Goal: Transaction & Acquisition: Purchase product/service

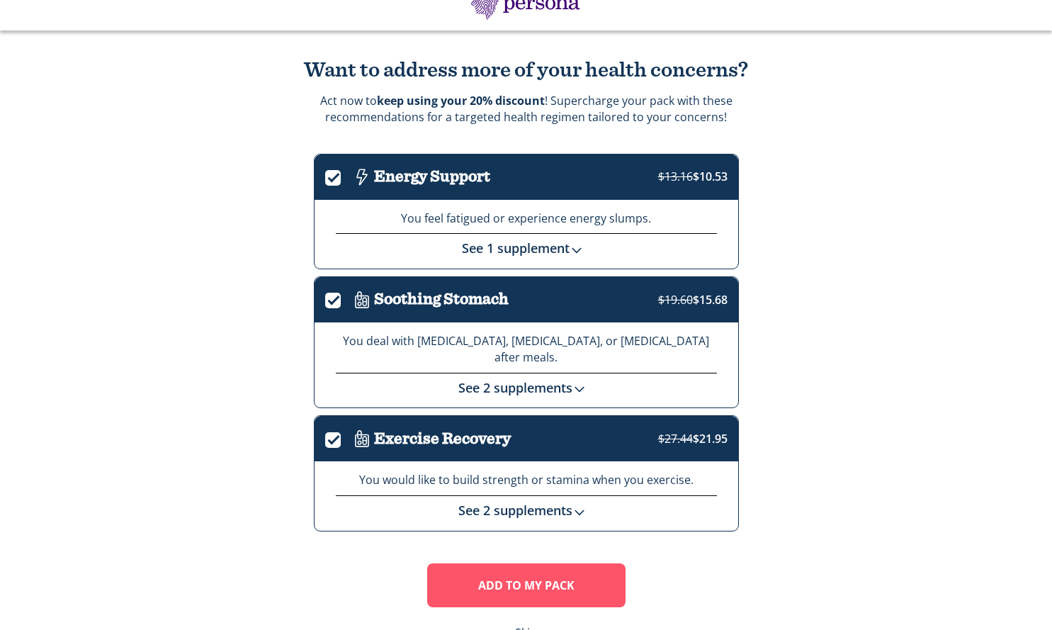
scroll to position [59, 0]
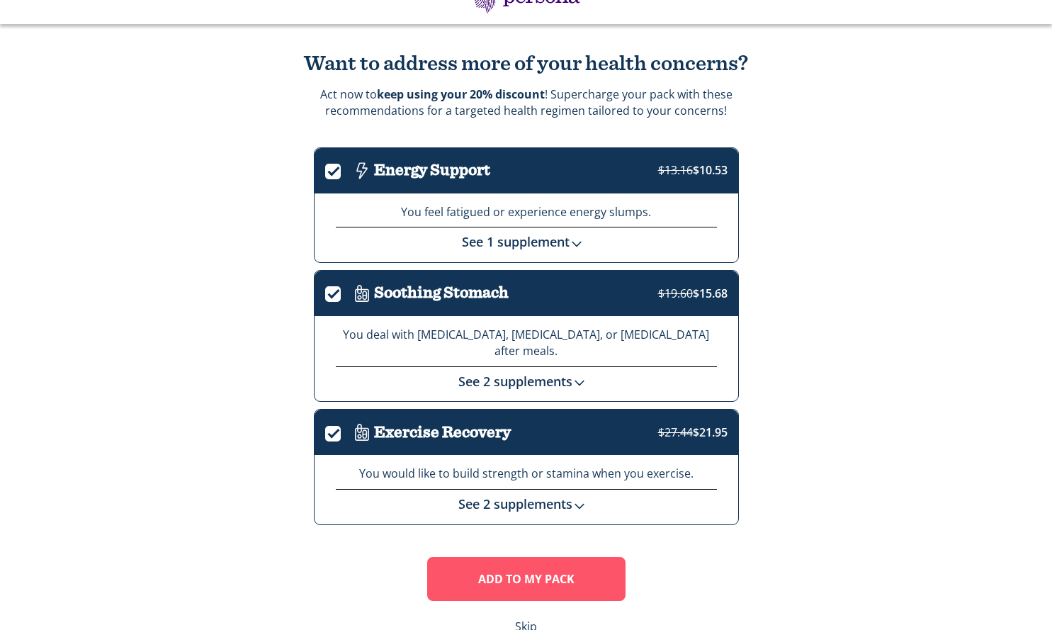
click at [529, 495] on link "See 2 supplements" at bounding box center [526, 503] width 135 height 17
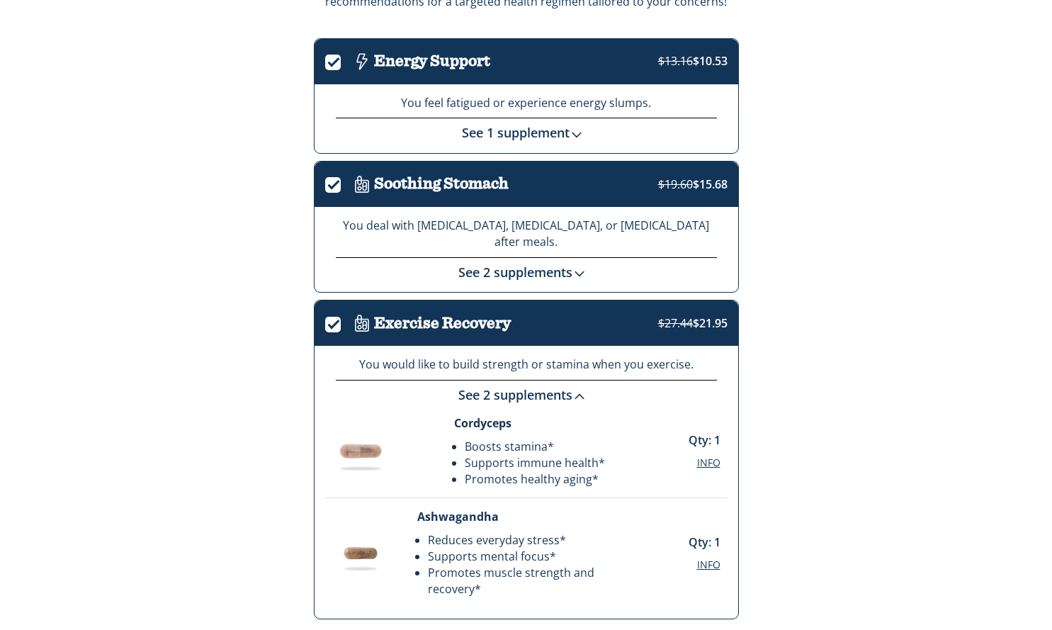
scroll to position [179, 0]
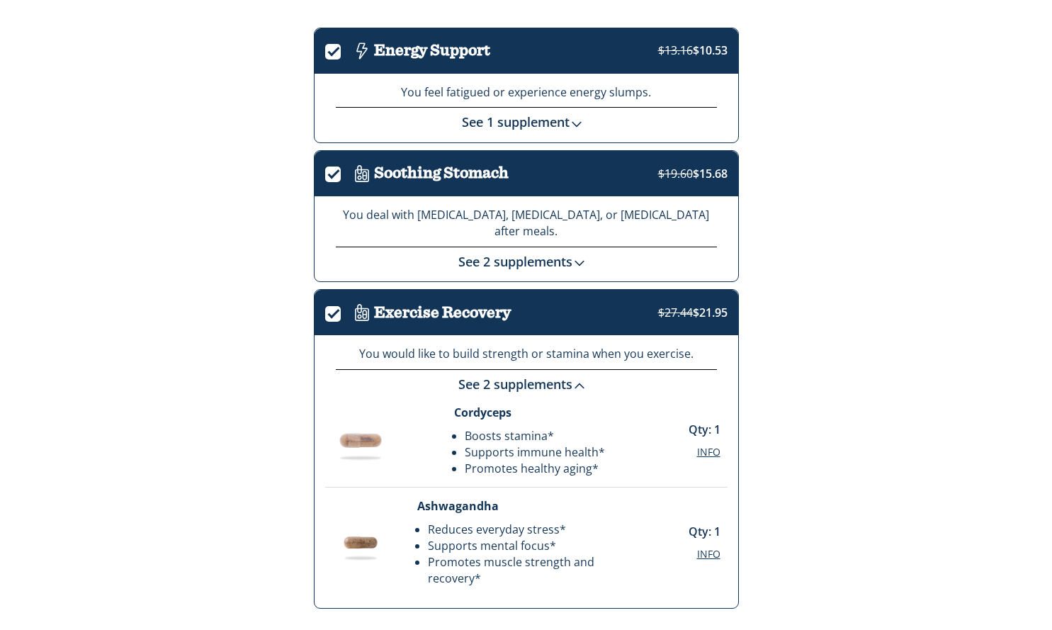
click at [521, 376] on link "See 2 supplements" at bounding box center [526, 384] width 135 height 17
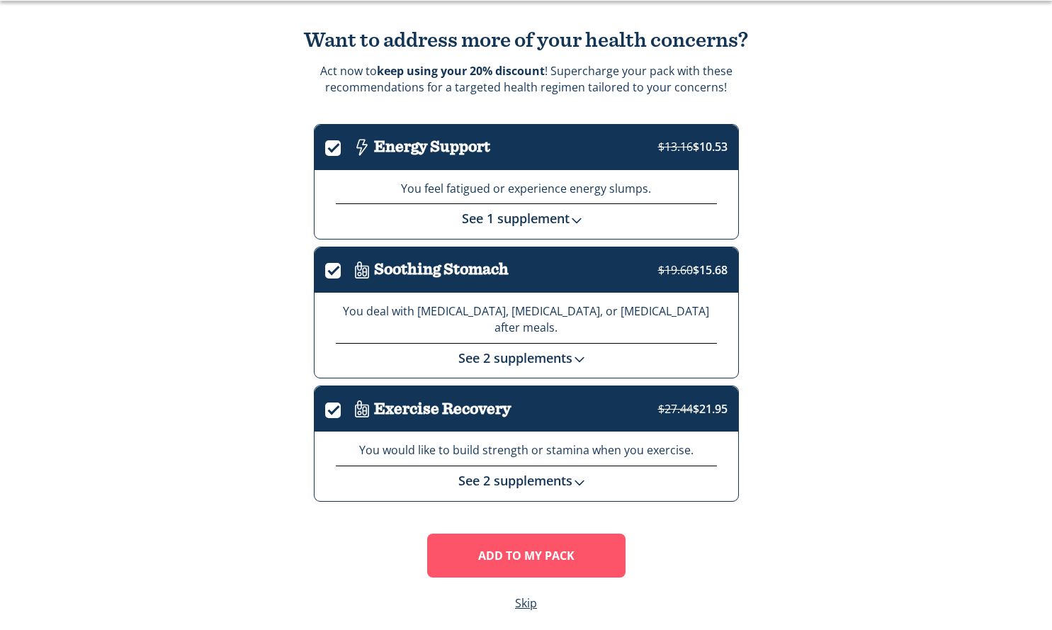
scroll to position [77, 0]
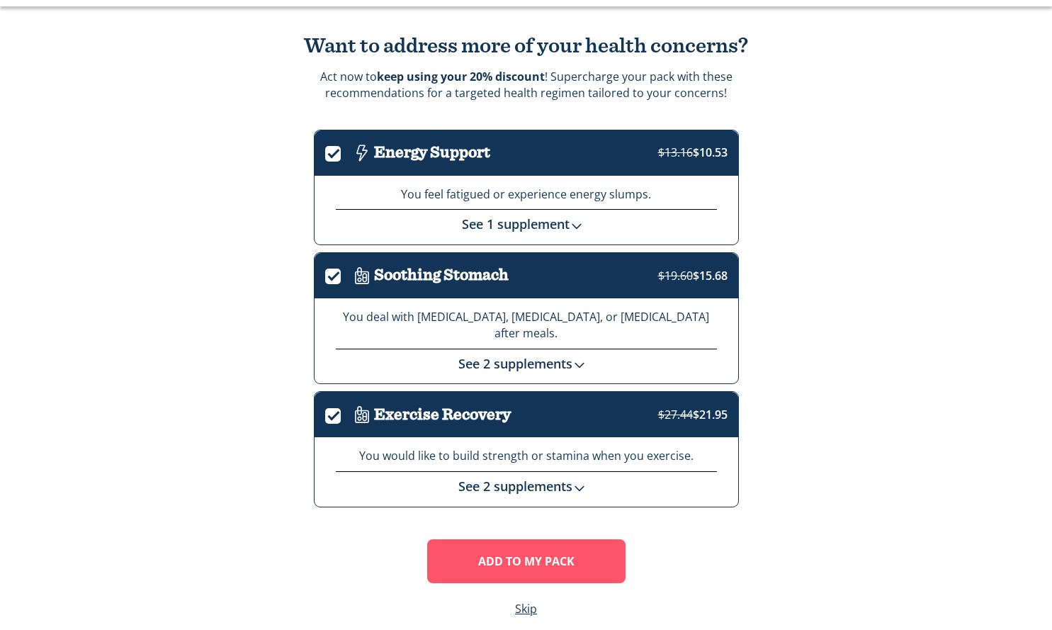
click at [520, 355] on link "See 2 supplements" at bounding box center [526, 363] width 135 height 17
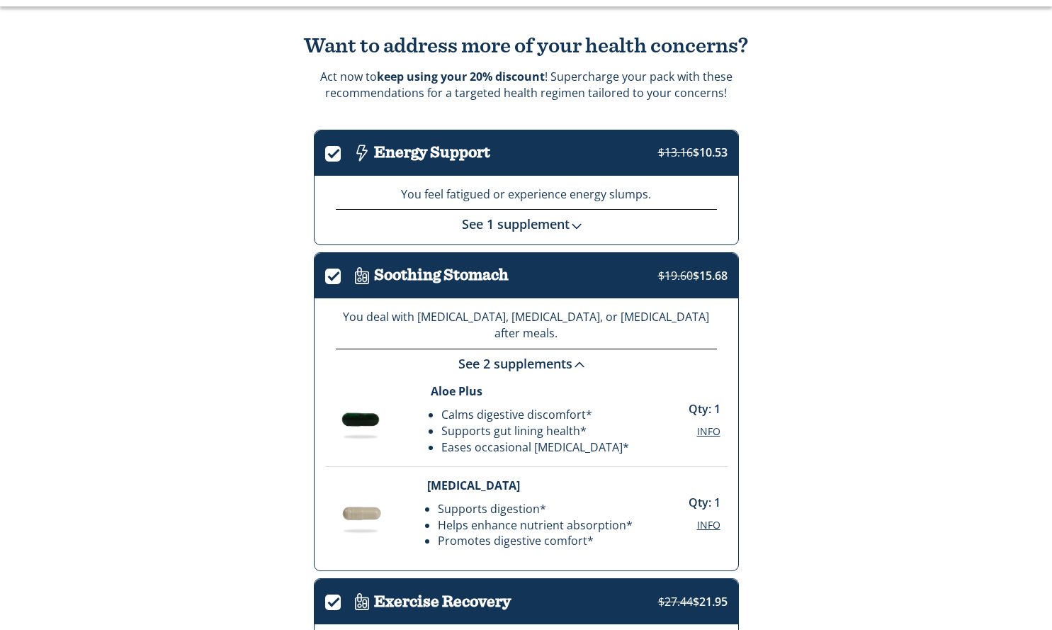
click at [520, 355] on link "See 2 supplements" at bounding box center [526, 363] width 135 height 17
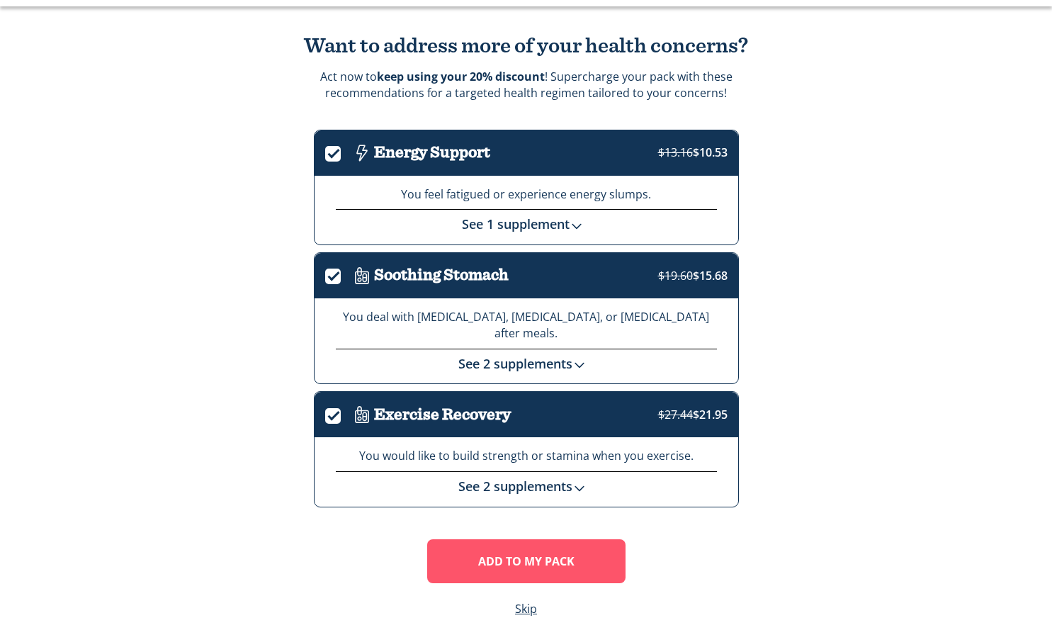
click at [525, 234] on div "You feel fatigued or experience energy slumps. See 1 supplement Cordyceps Boost…" at bounding box center [527, 210] width 424 height 69
click at [525, 225] on link "See 1 supplement" at bounding box center [526, 223] width 129 height 17
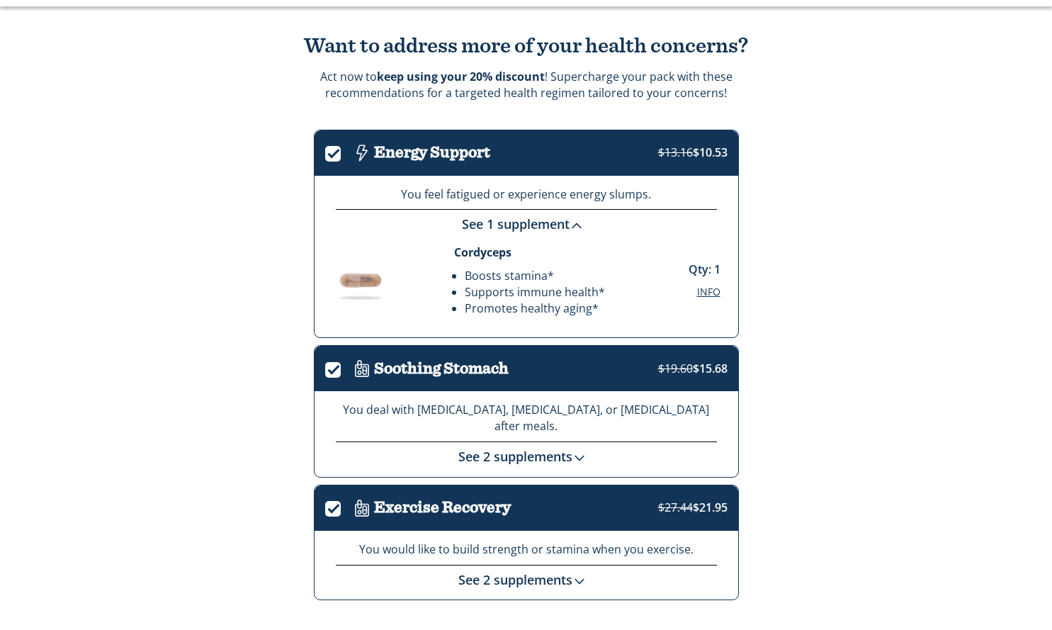
click at [332, 370] on label "." at bounding box center [337, 367] width 25 height 16
click at [325, 370] on input "." at bounding box center [325, 370] width 0 height 0
click at [329, 498] on label "." at bounding box center [337, 506] width 25 height 16
click at [325, 510] on input "." at bounding box center [325, 510] width 0 height 0
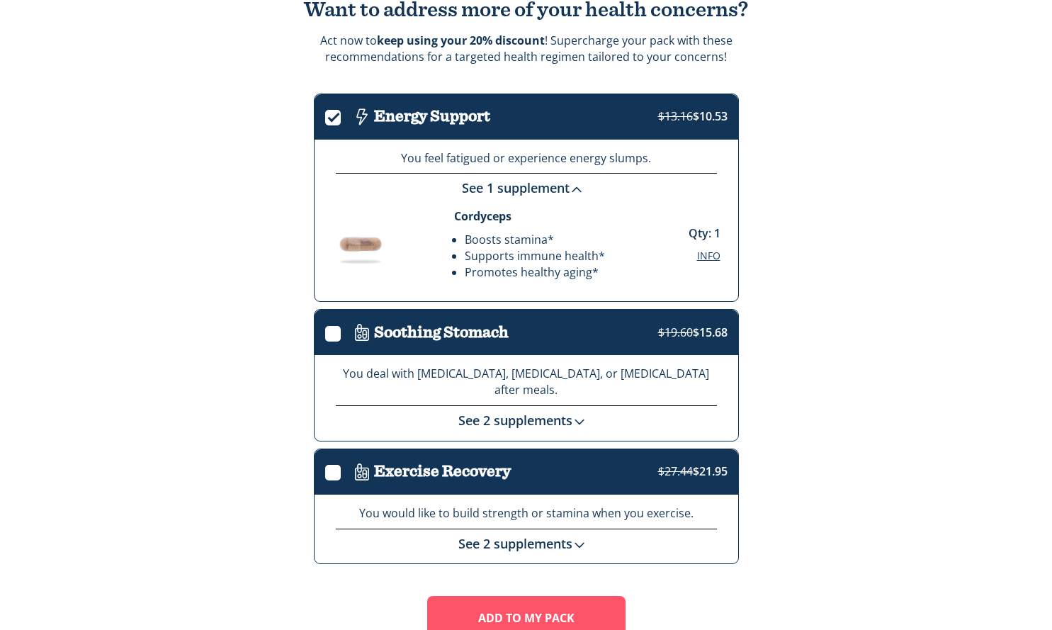
scroll to position [110, 0]
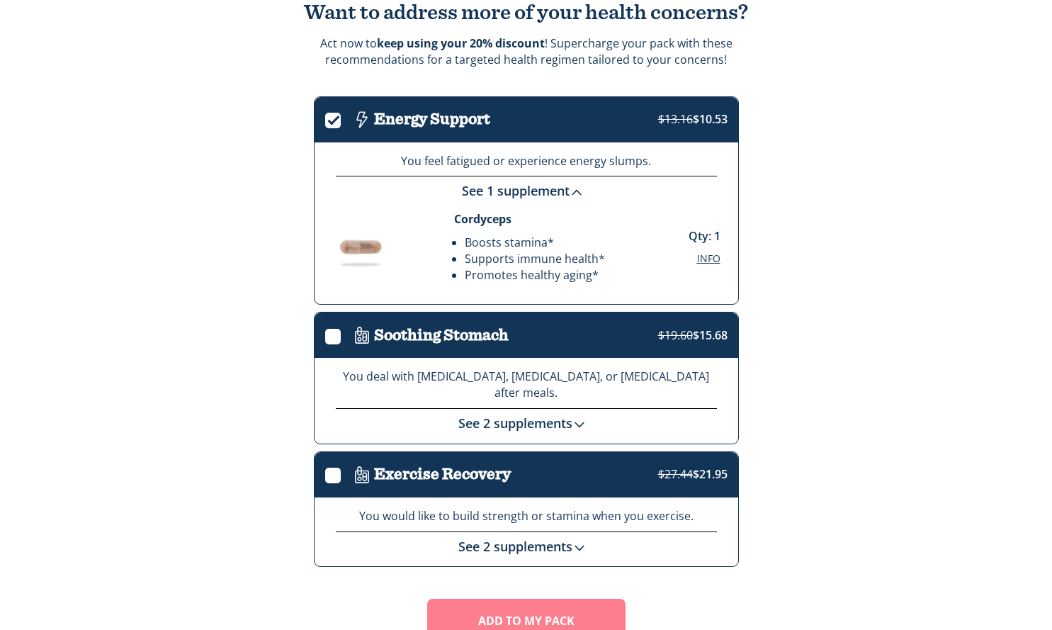
click at [505, 602] on button "Add To MY Pack" at bounding box center [526, 621] width 198 height 44
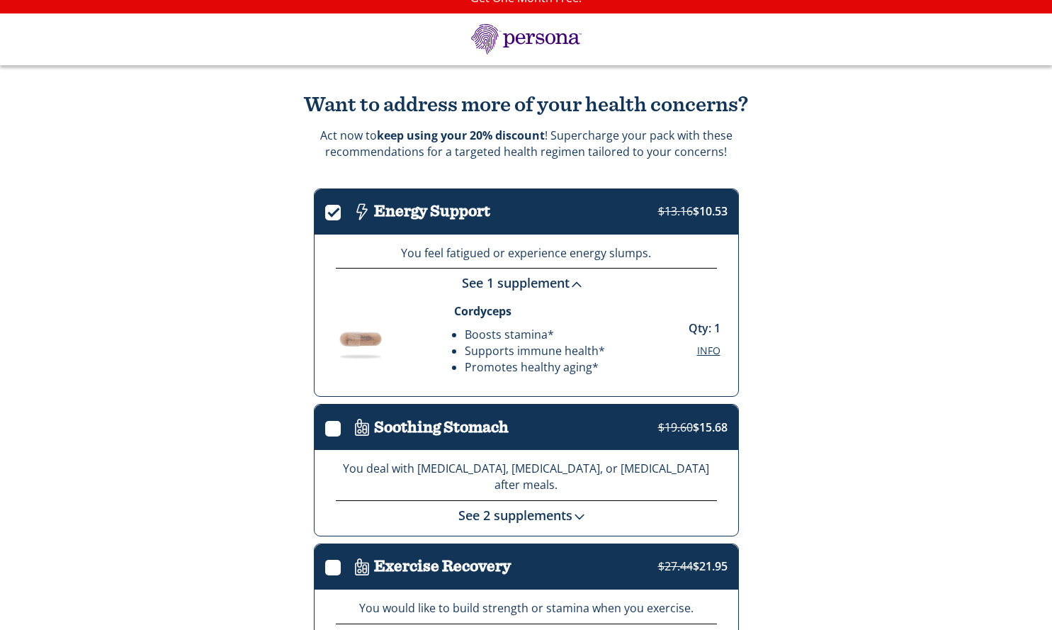
scroll to position [0, 0]
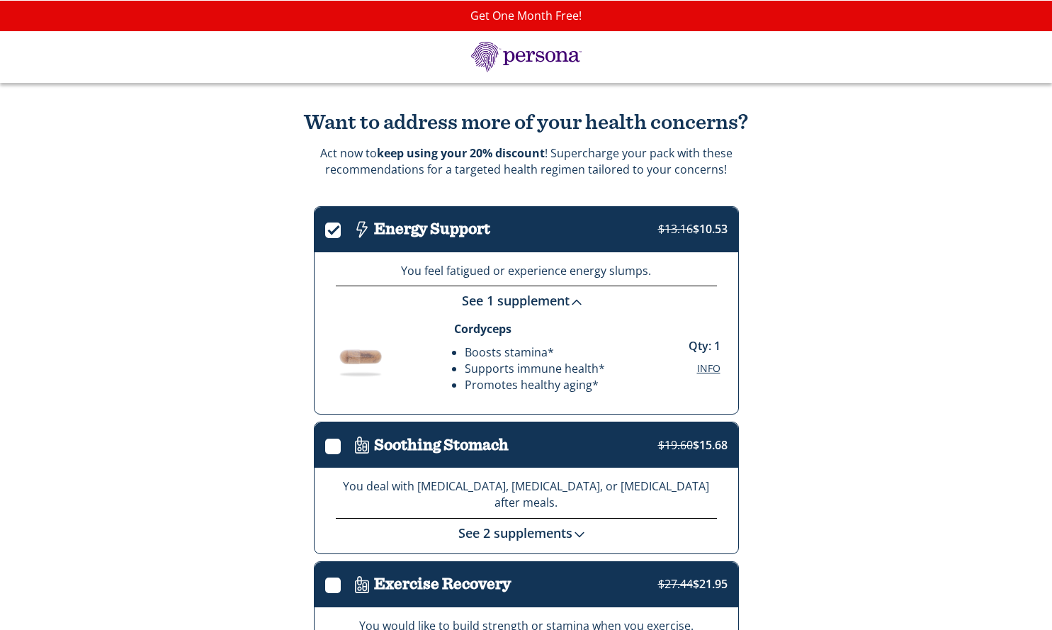
click at [899, 218] on div "Want to address more of your health concerns? Act now! Supercharge your pack wi…" at bounding box center [526, 449] width 1052 height 732
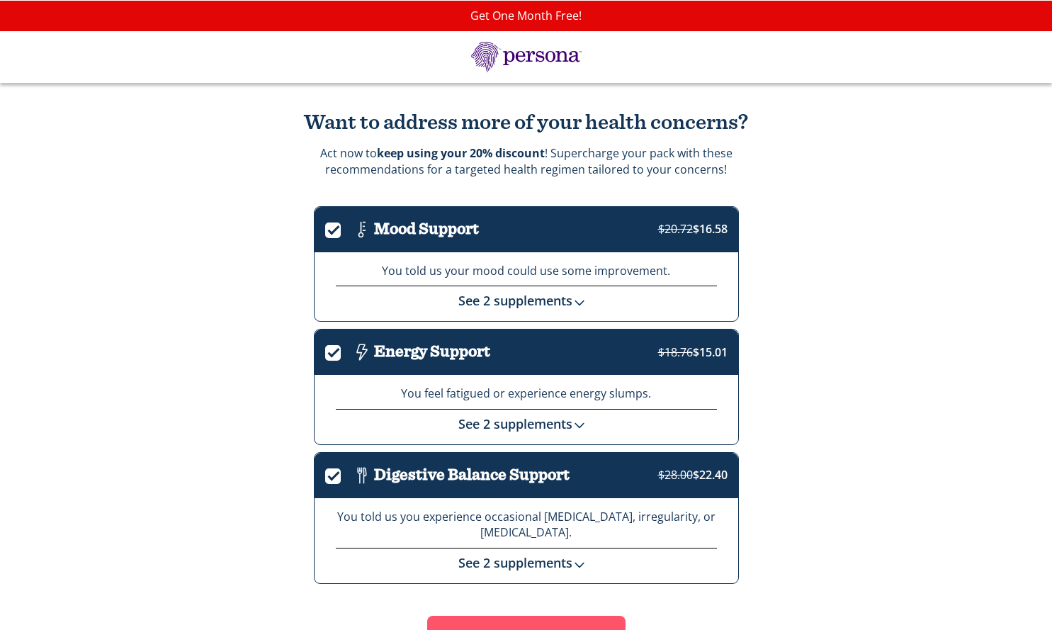
click at [558, 309] on link "See 2 supplements" at bounding box center [526, 300] width 135 height 17
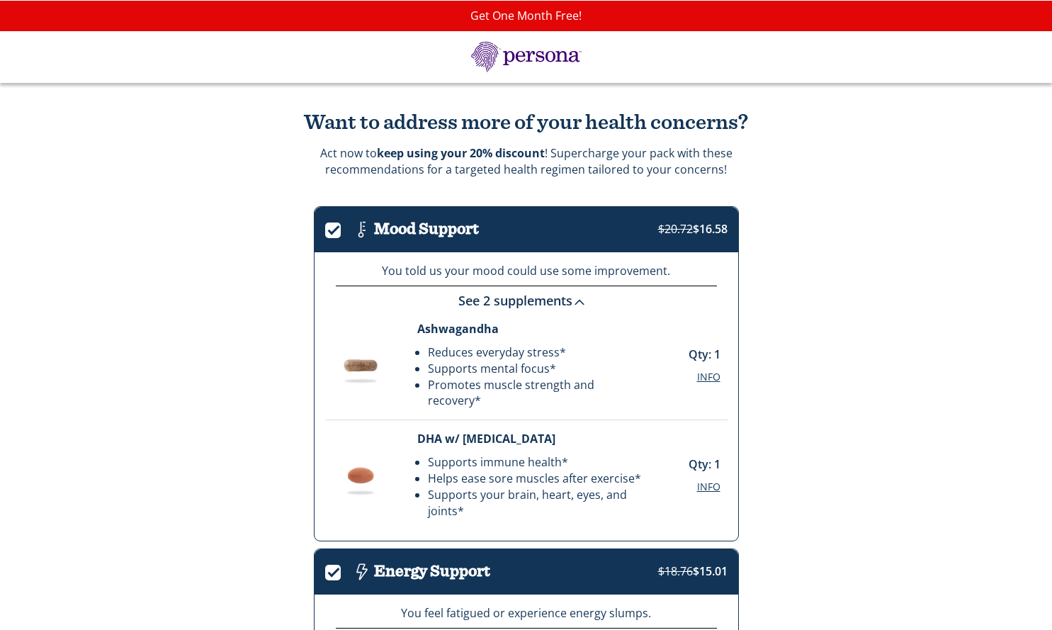
click at [558, 309] on link "See 2 supplements" at bounding box center [526, 300] width 135 height 17
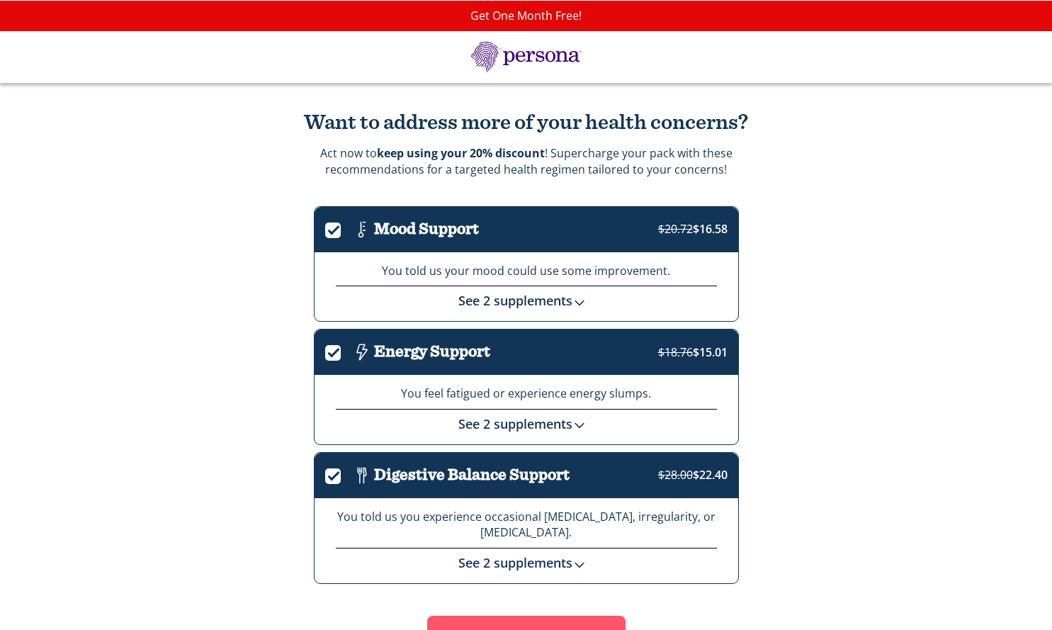
click at [532, 425] on link "See 2 supplements" at bounding box center [526, 423] width 135 height 17
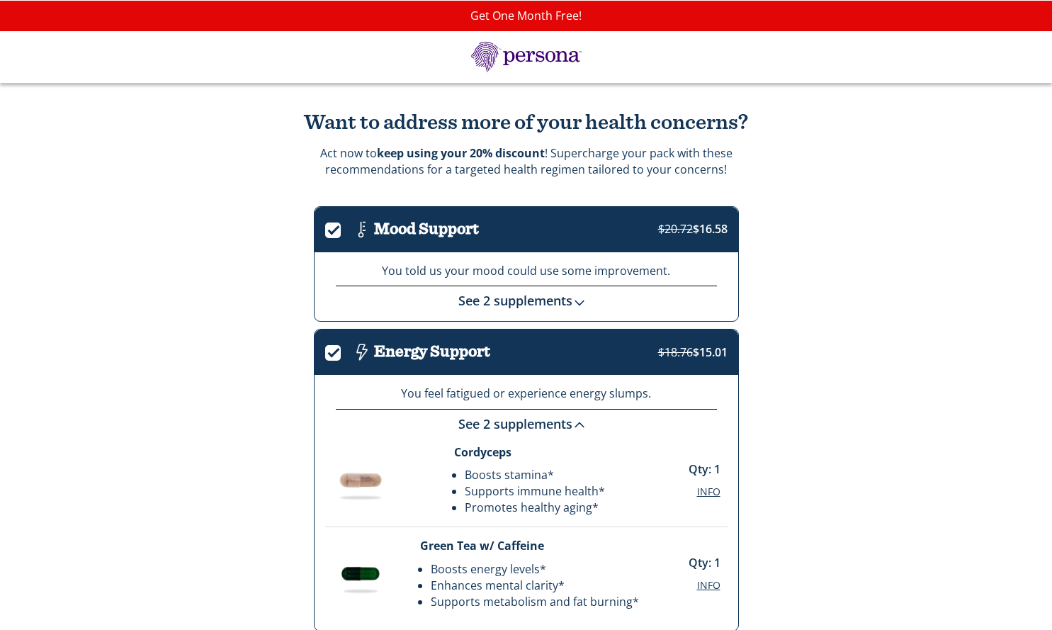
click at [532, 425] on link "See 2 supplements" at bounding box center [526, 423] width 135 height 17
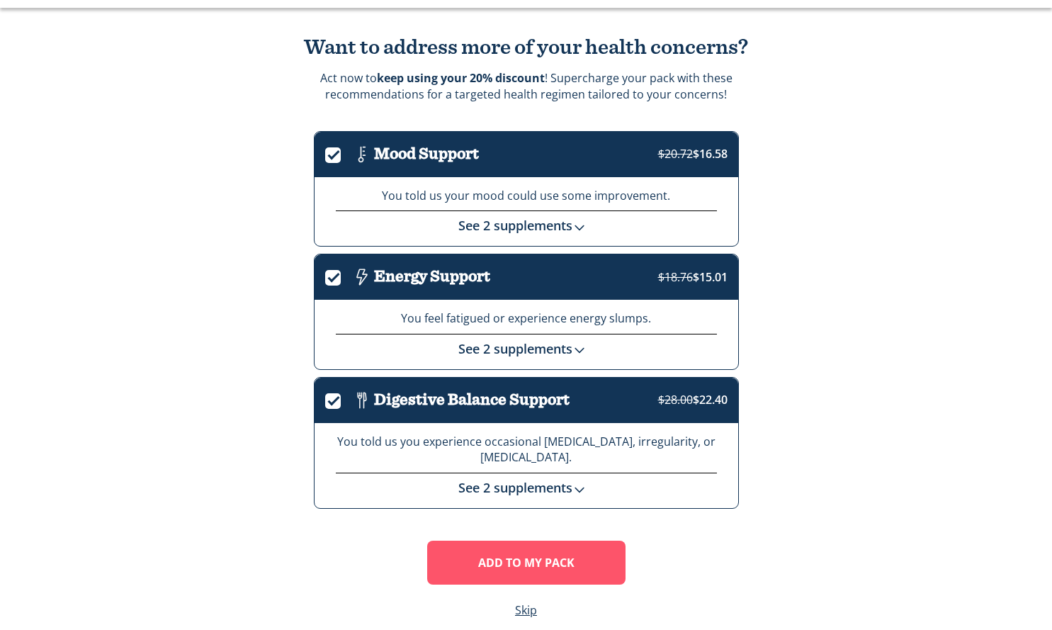
scroll to position [94, 0]
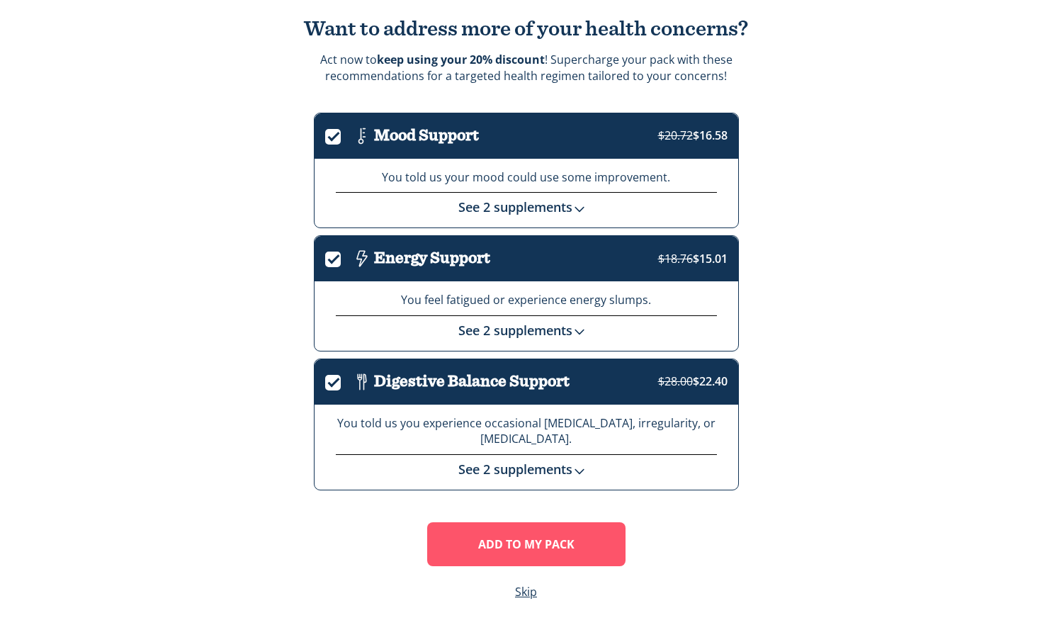
click at [522, 469] on link "See 2 supplements" at bounding box center [526, 469] width 135 height 17
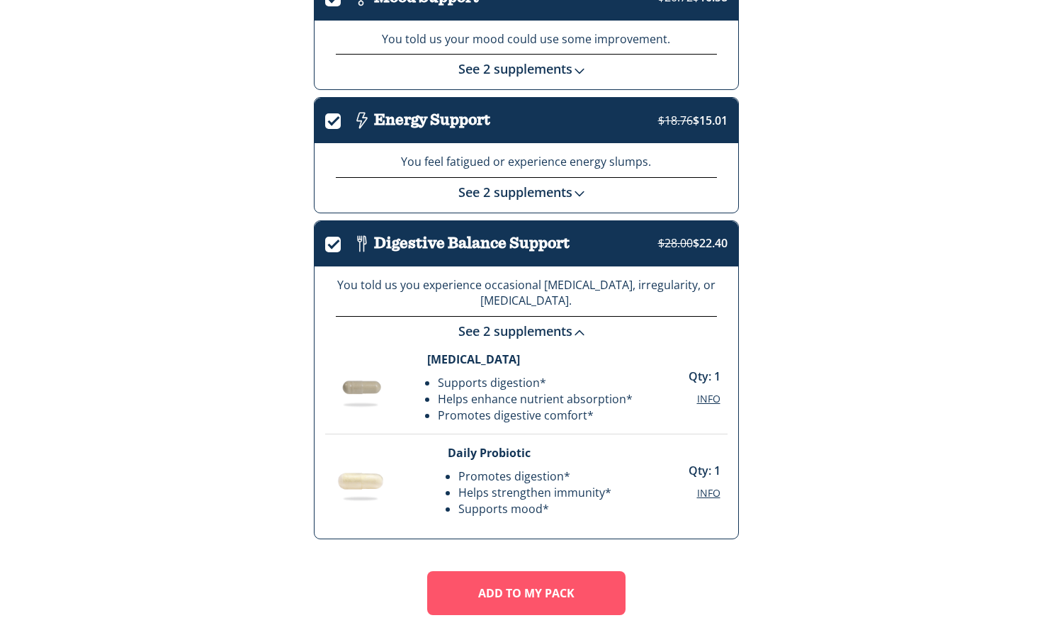
scroll to position [235, 0]
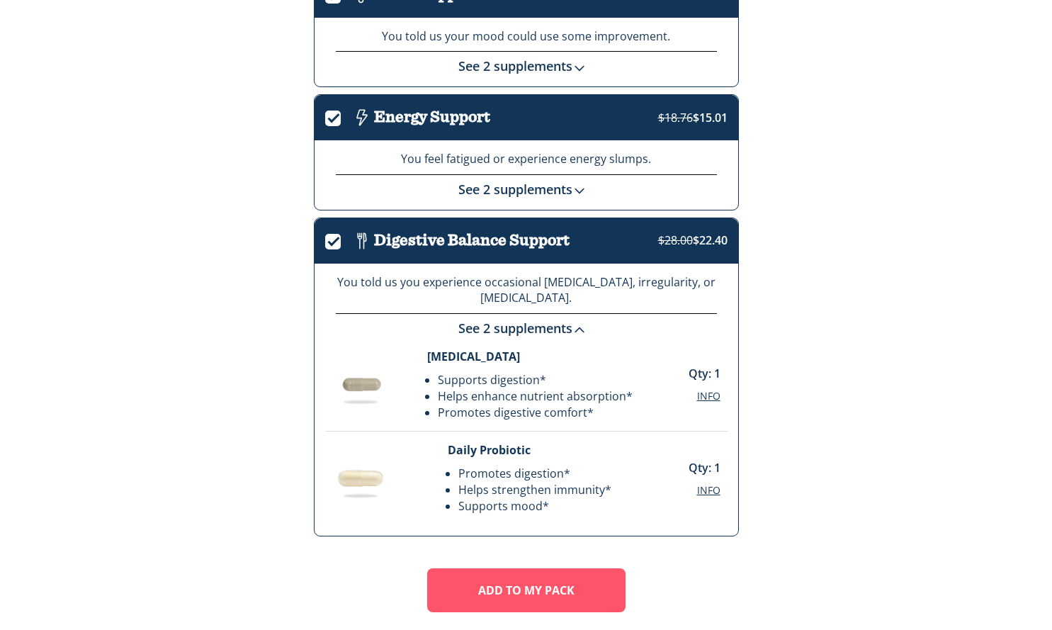
click at [548, 337] on div "See 2 supplements" at bounding box center [526, 325] width 381 height 25
click at [557, 338] on div "Digestive Enzymes Supports digestion* Helps enhance nutrient absorption* Promot…" at bounding box center [526, 385] width 403 height 94
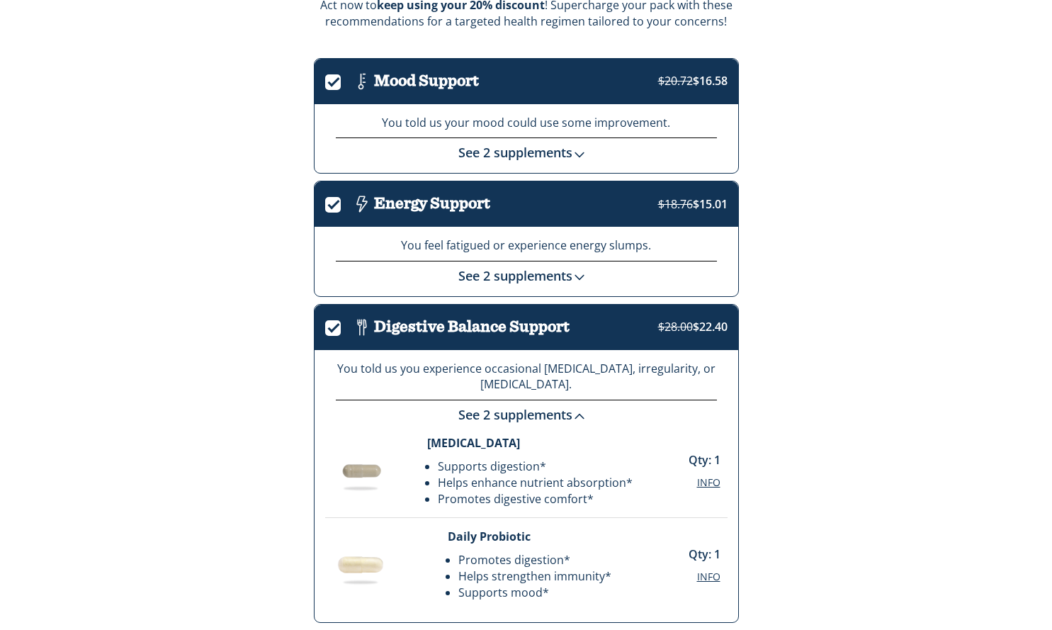
scroll to position [0, 0]
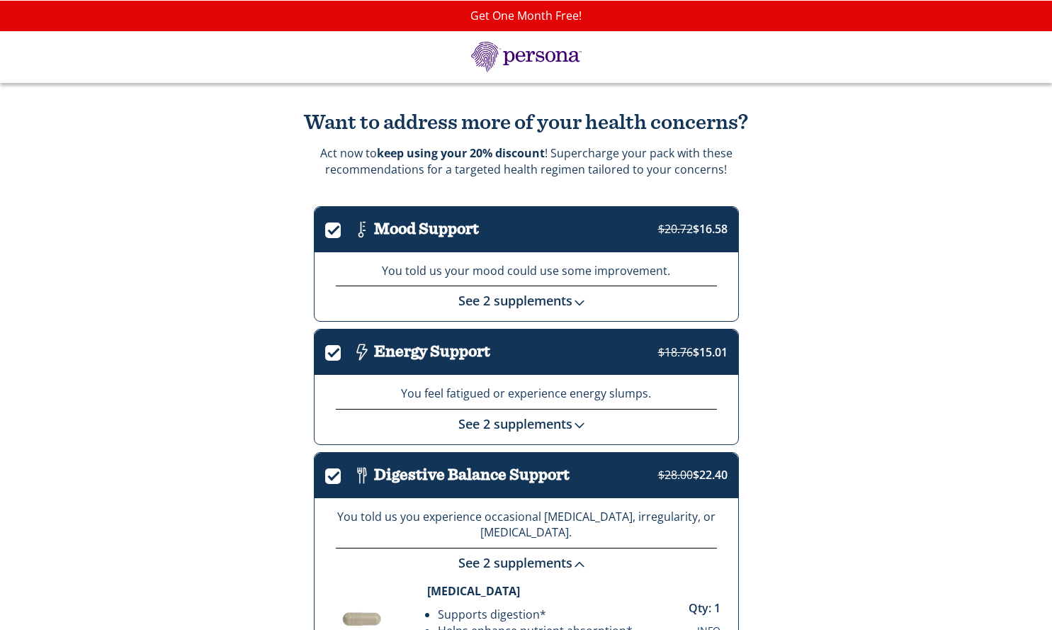
click at [474, 304] on link "See 2 supplements" at bounding box center [526, 300] width 135 height 17
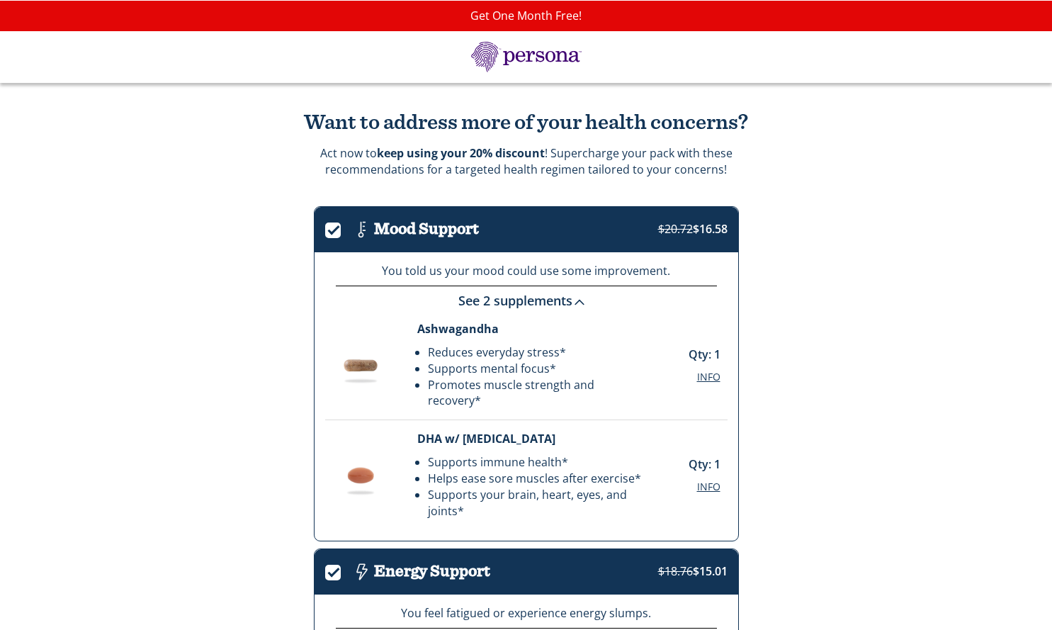
click at [474, 303] on link "See 2 supplements" at bounding box center [526, 300] width 135 height 17
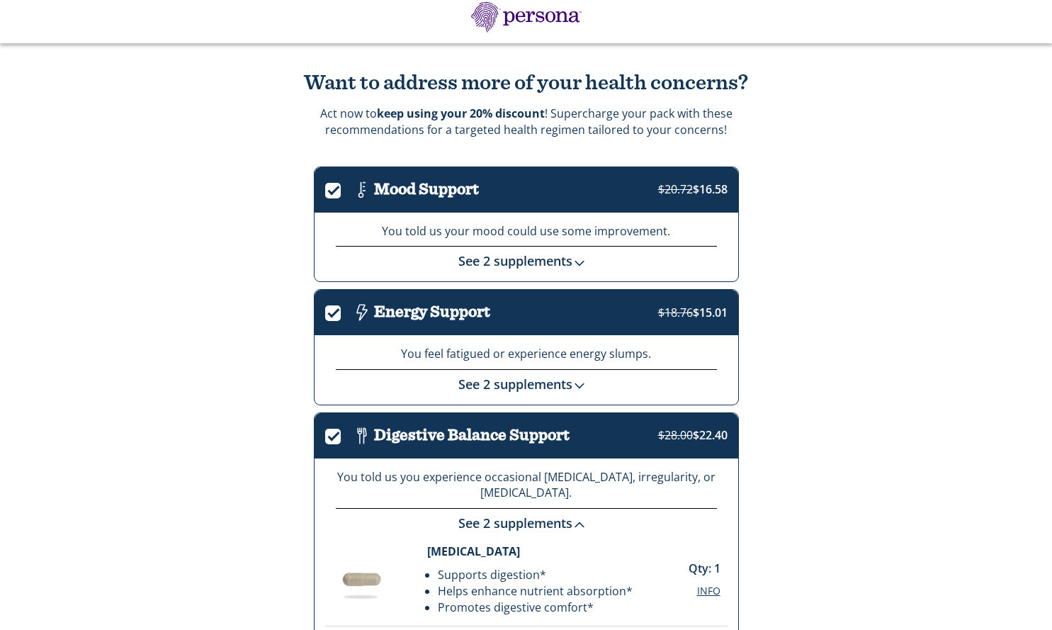
scroll to position [50, 0]
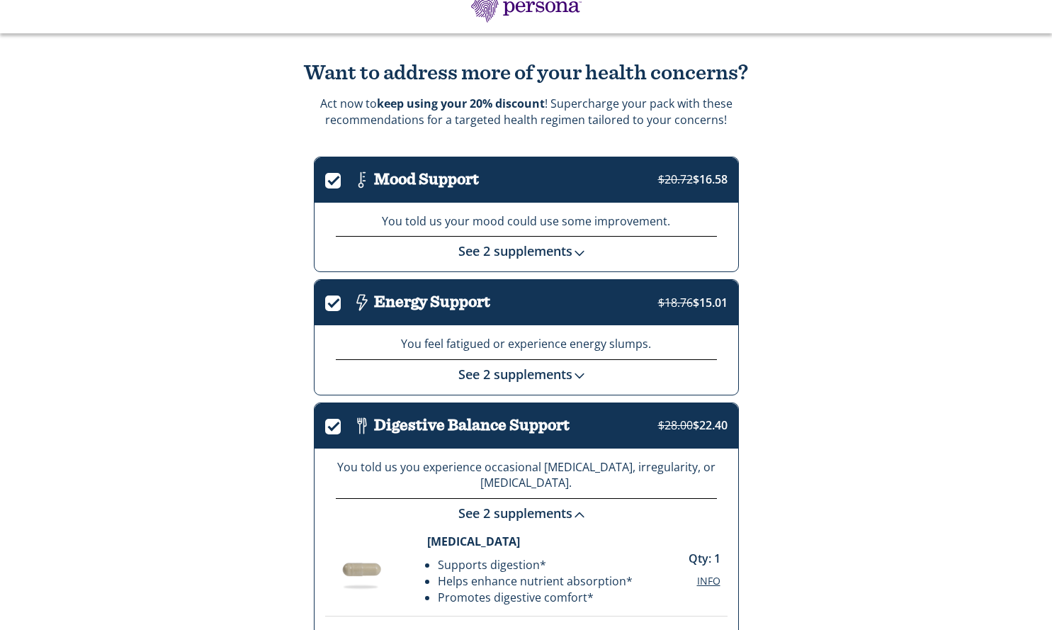
click at [482, 374] on link "See 2 supplements" at bounding box center [526, 374] width 135 height 17
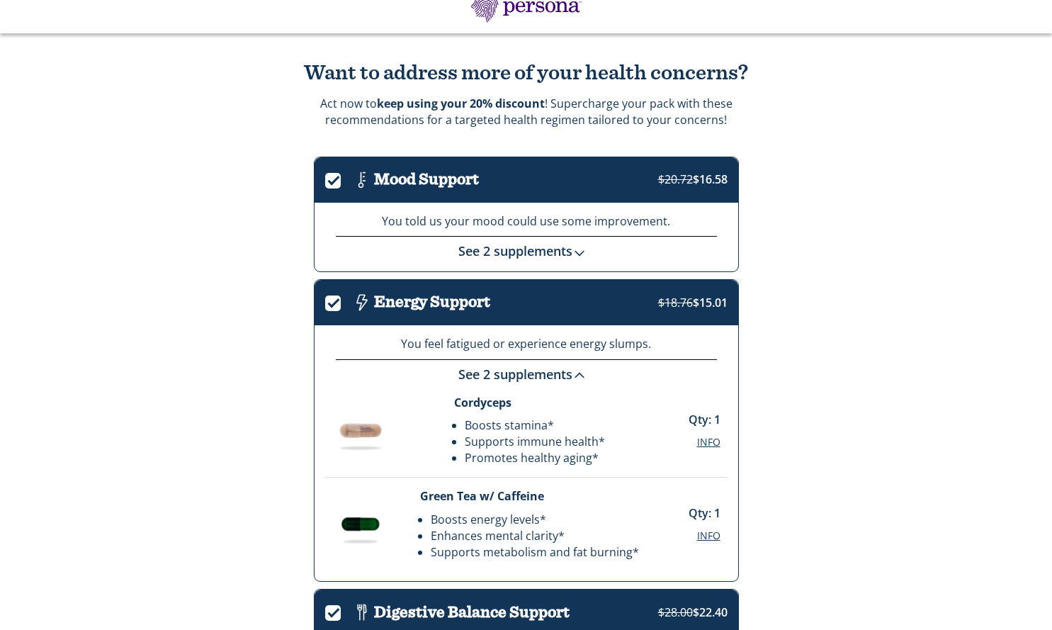
click at [482, 374] on link "See 2 supplements" at bounding box center [526, 374] width 135 height 17
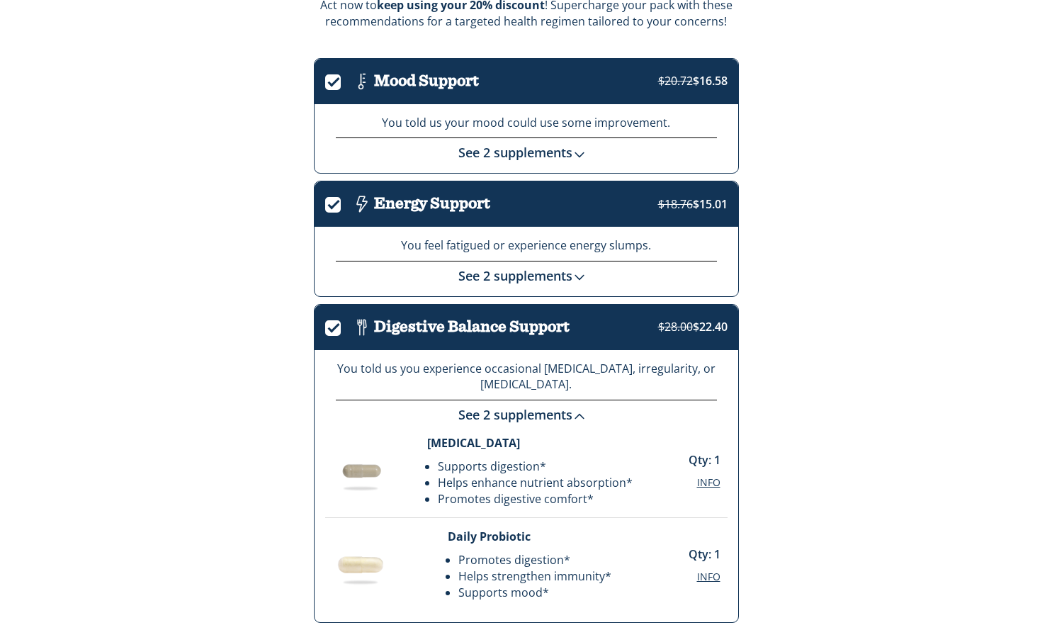
scroll to position [281, 0]
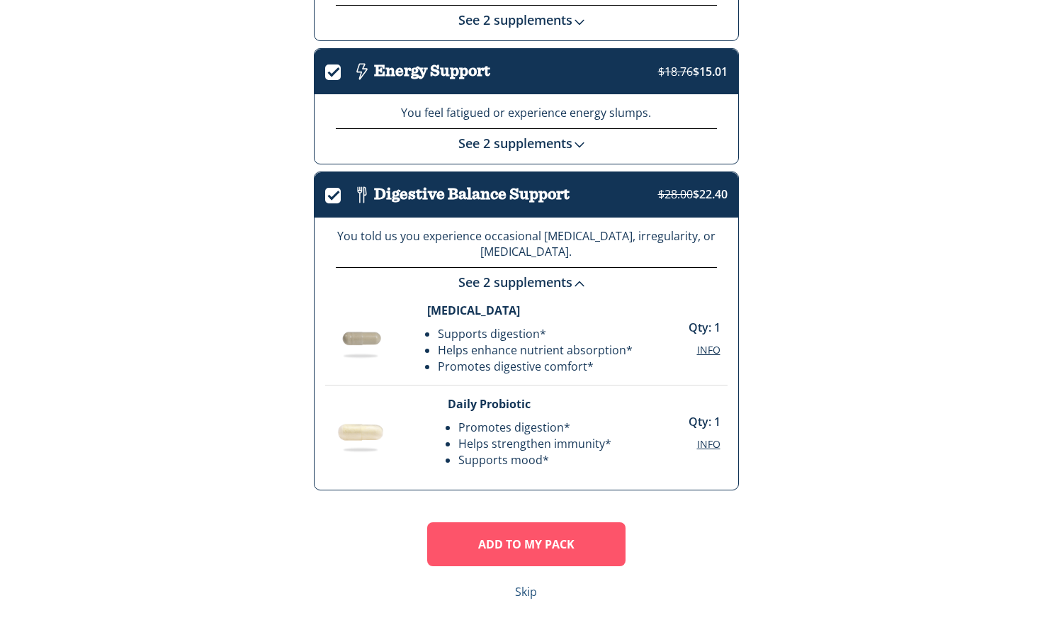
click at [522, 597] on link "Skip" at bounding box center [526, 592] width 22 height 16
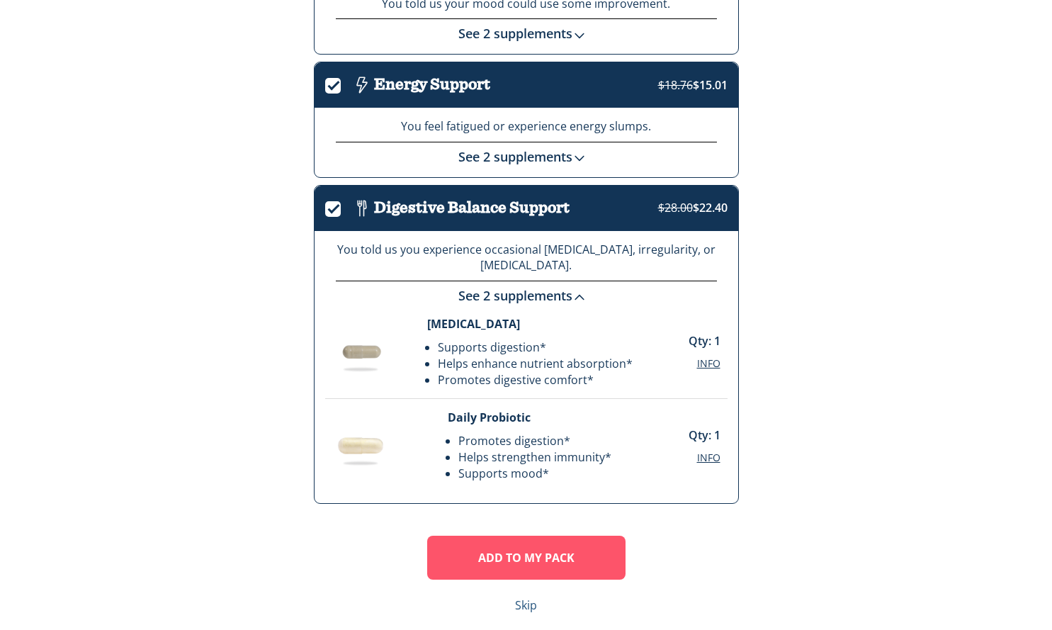
click at [525, 602] on link "Skip" at bounding box center [526, 605] width 22 height 16
